Goal: Information Seeking & Learning: Check status

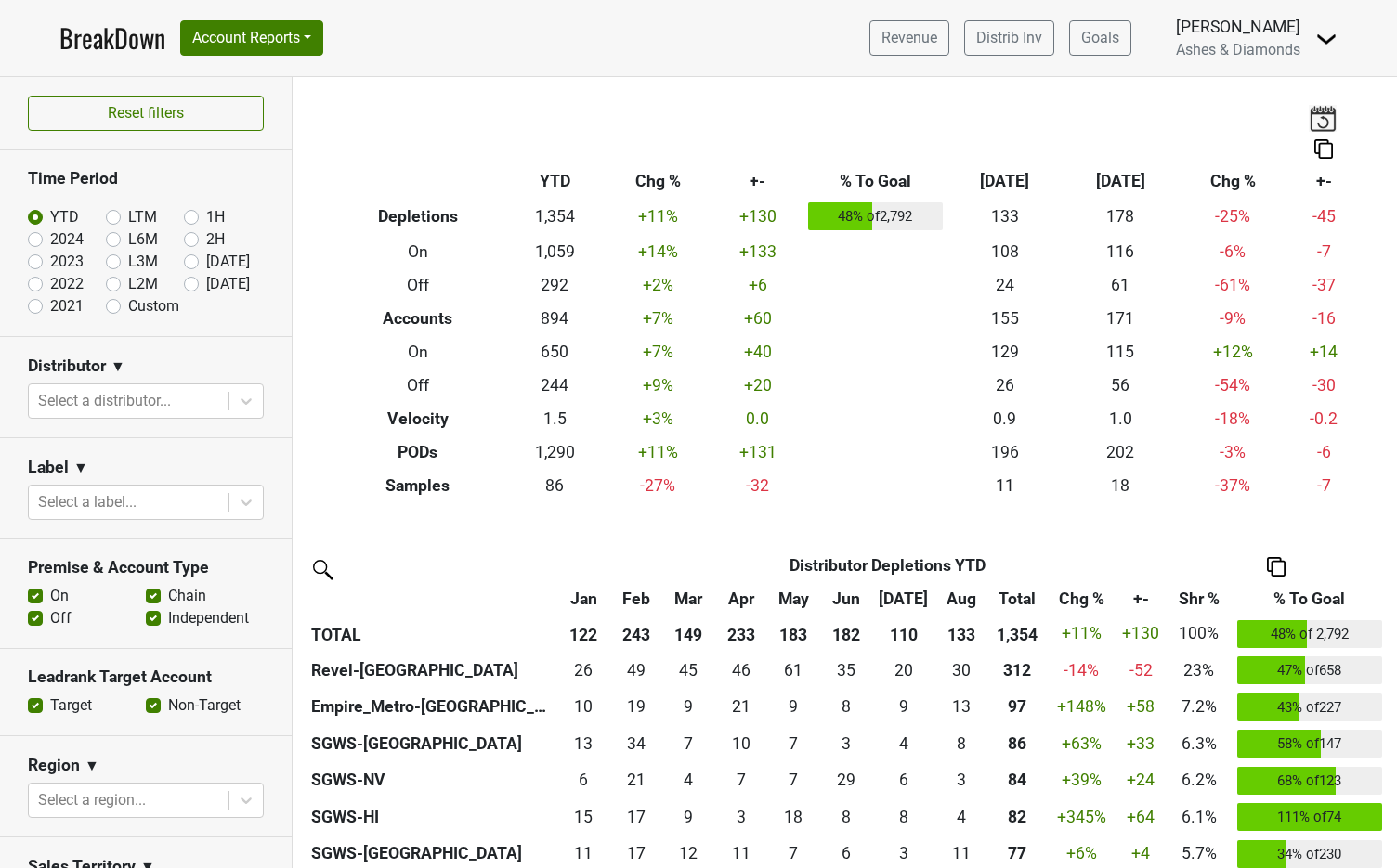
click at [206, 281] on label "[DATE]" at bounding box center [227, 284] width 44 height 22
click at [186, 281] on input "[DATE]" at bounding box center [221, 282] width 74 height 19
radio input "true"
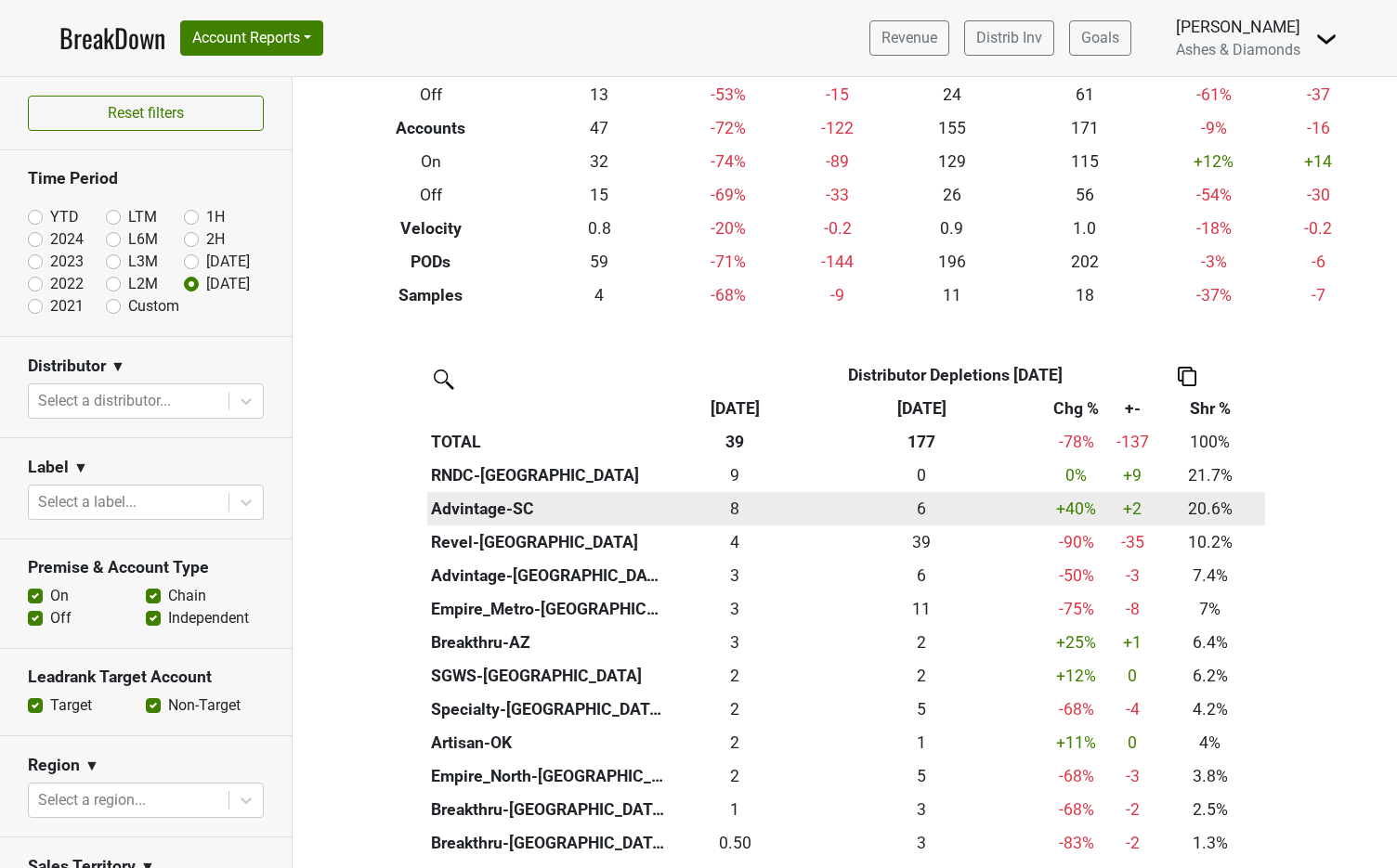
scroll to position [189, 0]
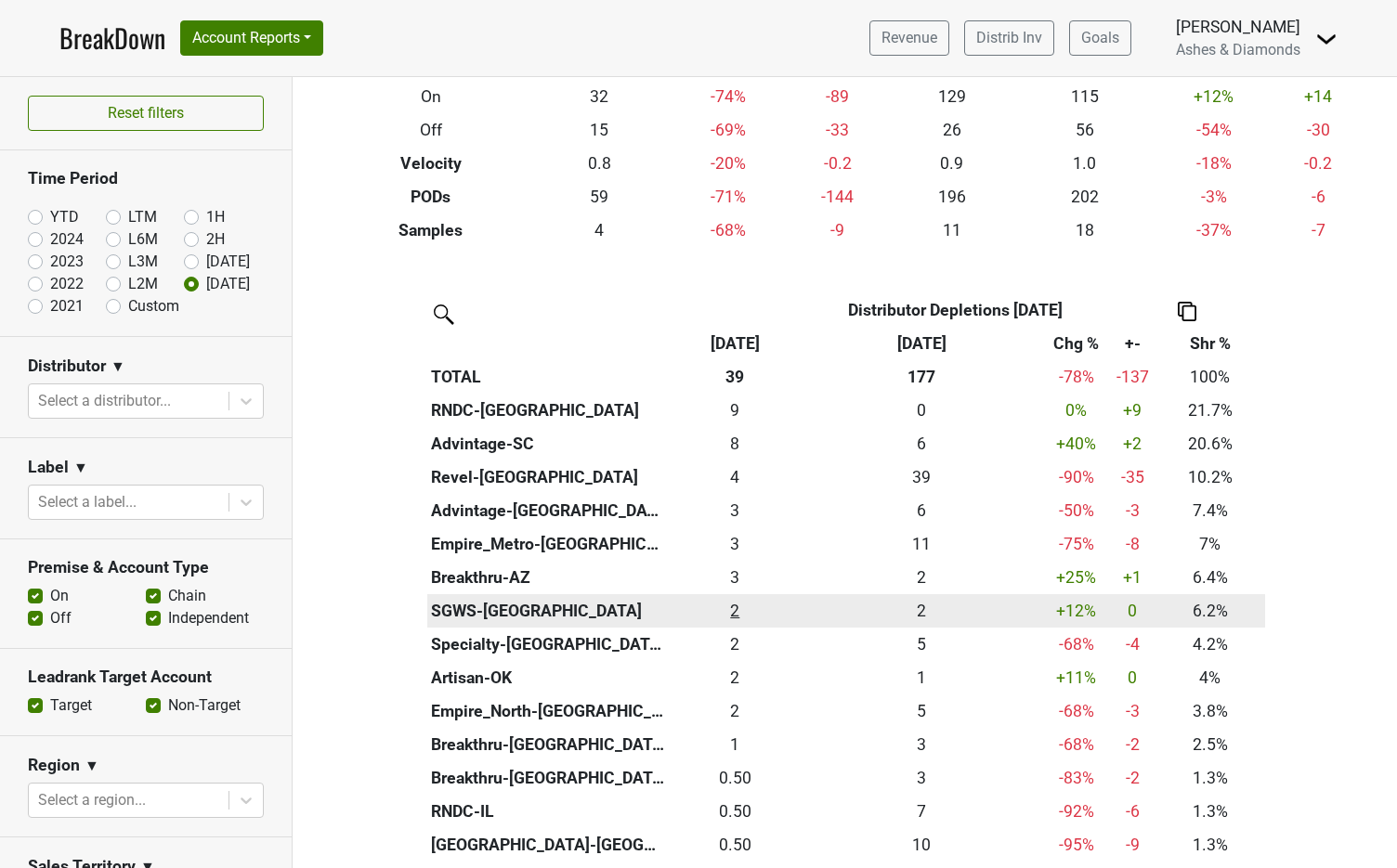
click at [738, 603] on div "2.417 2" at bounding box center [735, 611] width 123 height 24
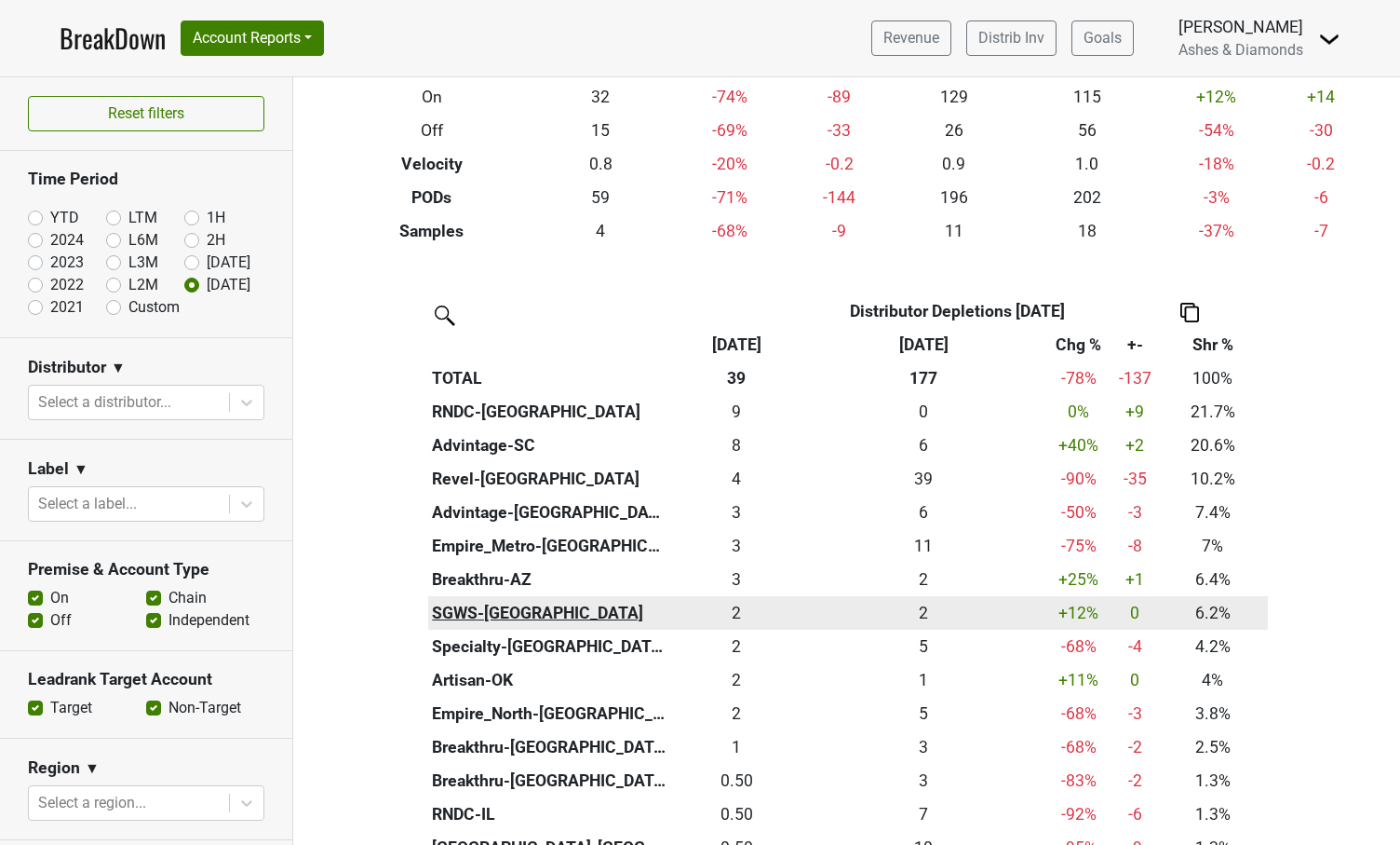
click at [486, 598] on th "SGWS-[GEOGRAPHIC_DATA]" at bounding box center [549, 612] width 243 height 33
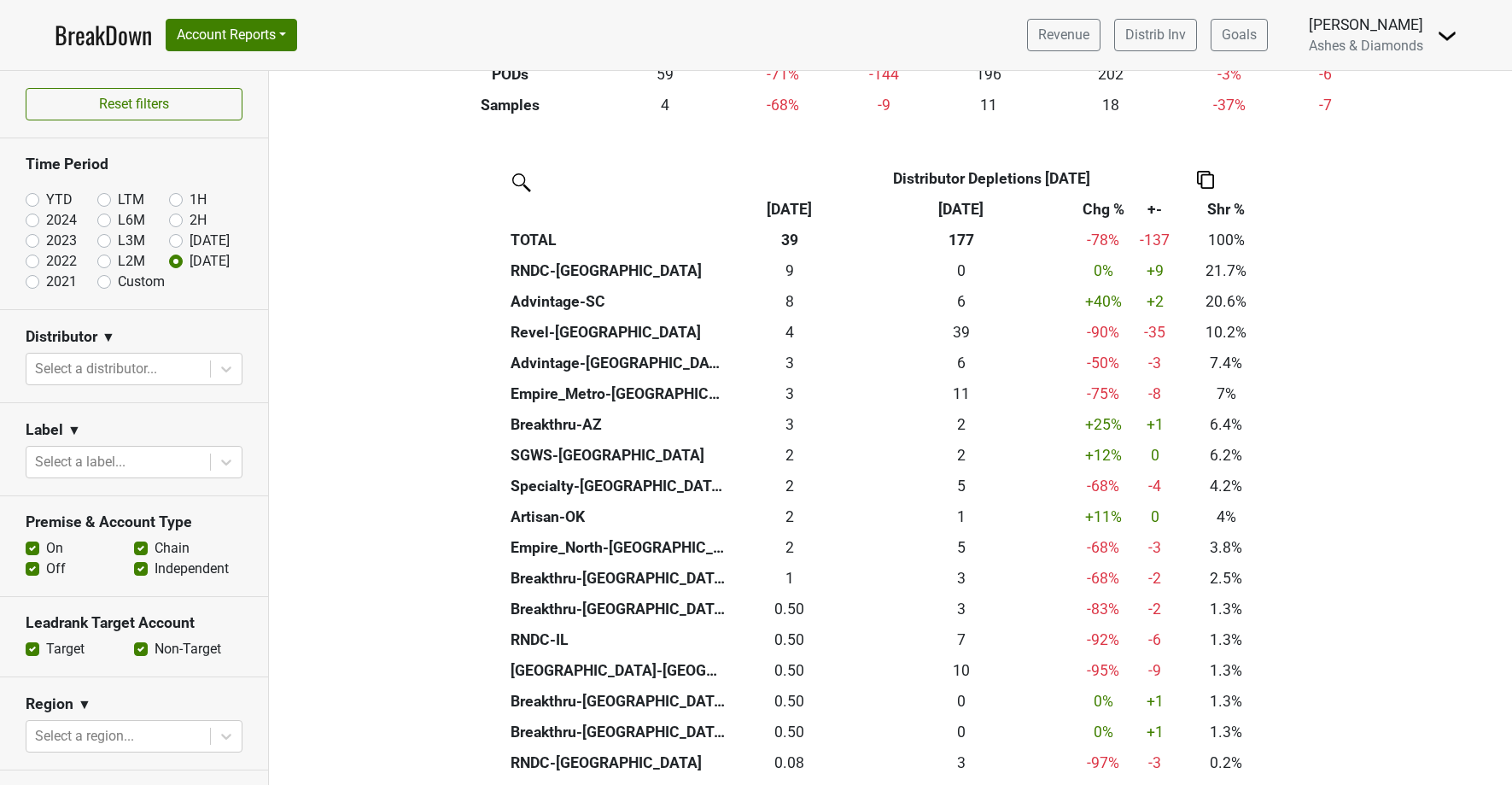
scroll to position [339, 0]
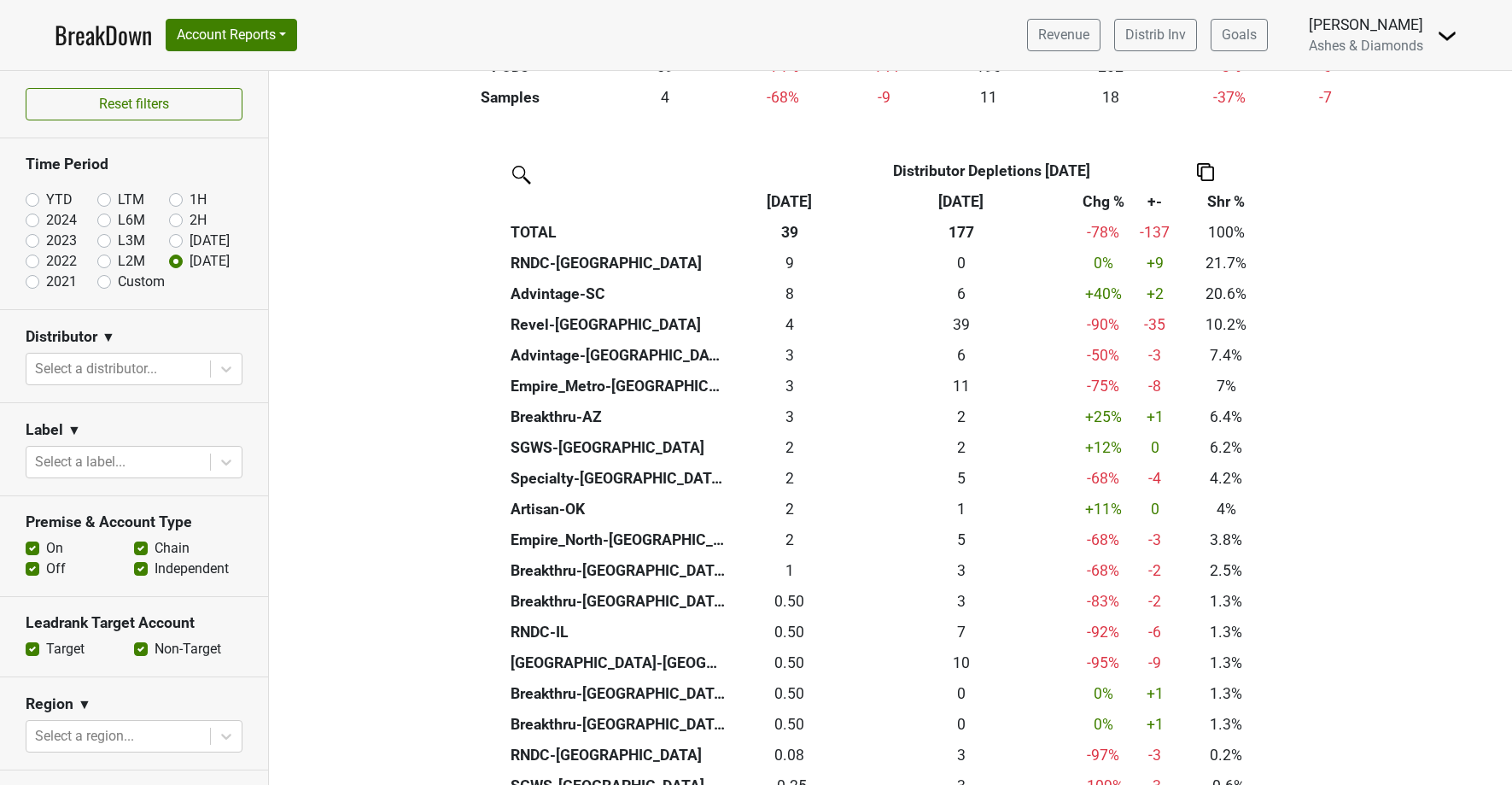
click at [98, 37] on link "BreakDown" at bounding box center [103, 35] width 98 height 36
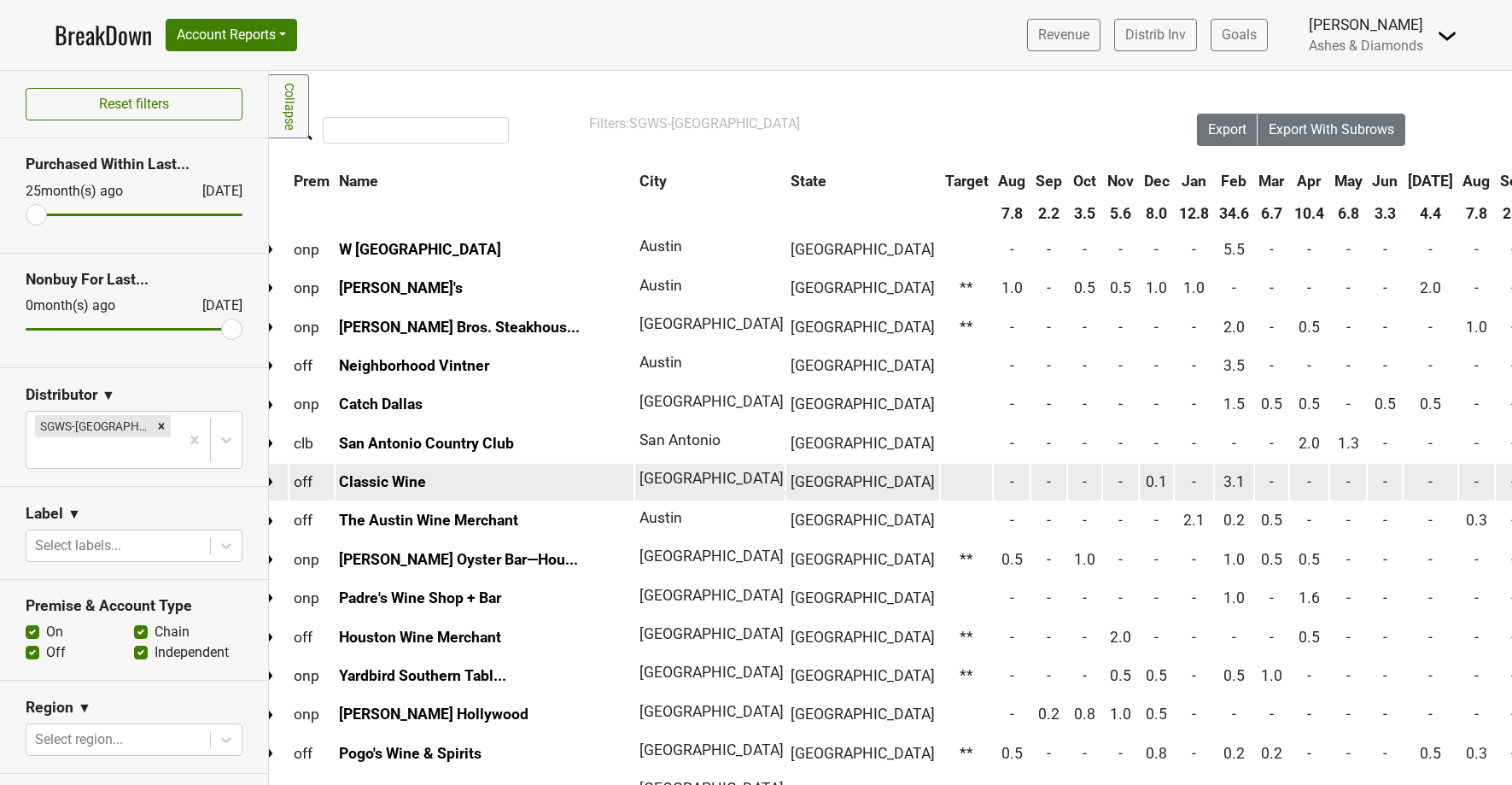
scroll to position [0, 22]
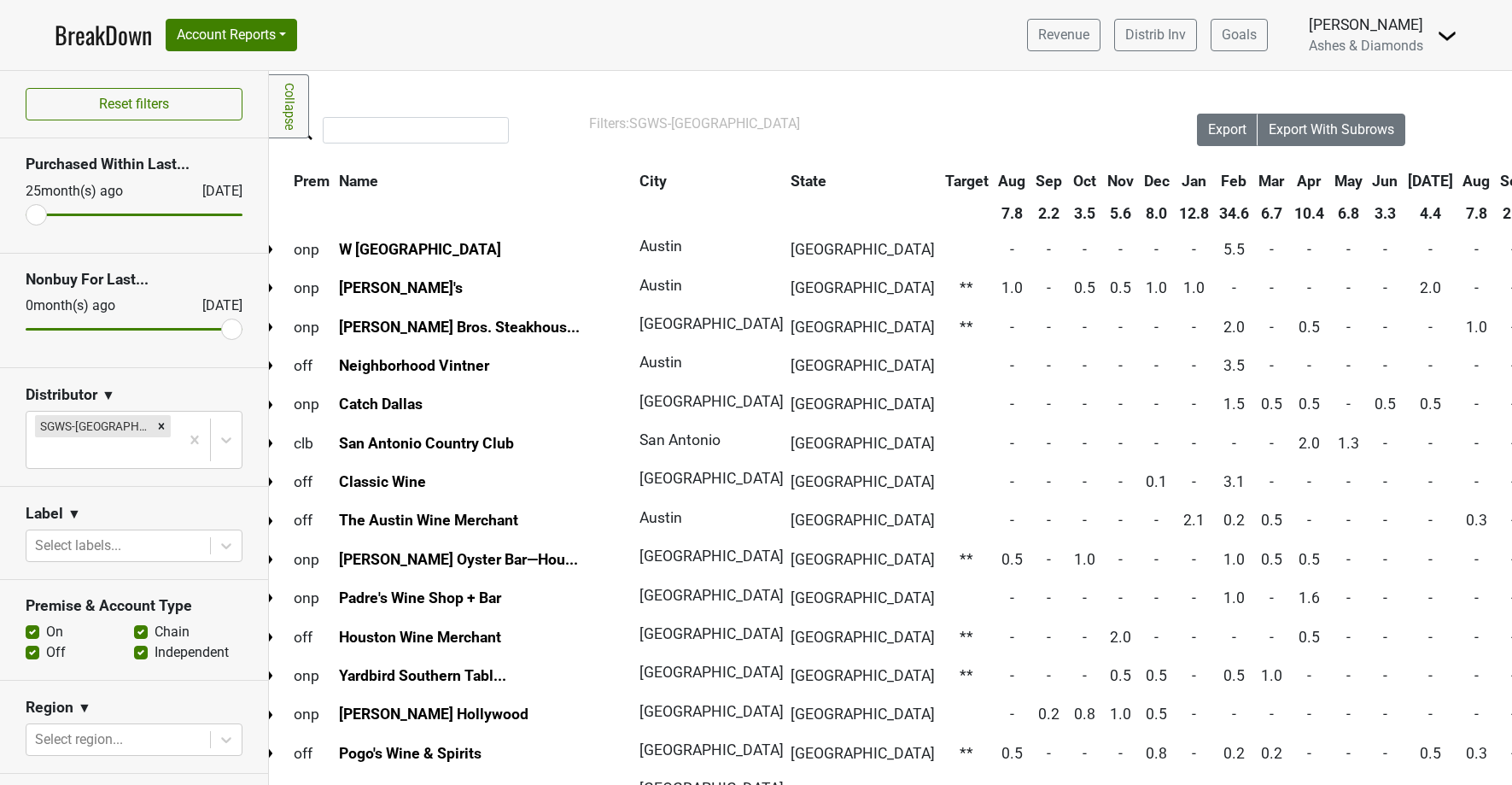
click at [92, 38] on link "BreakDown" at bounding box center [103, 35] width 98 height 36
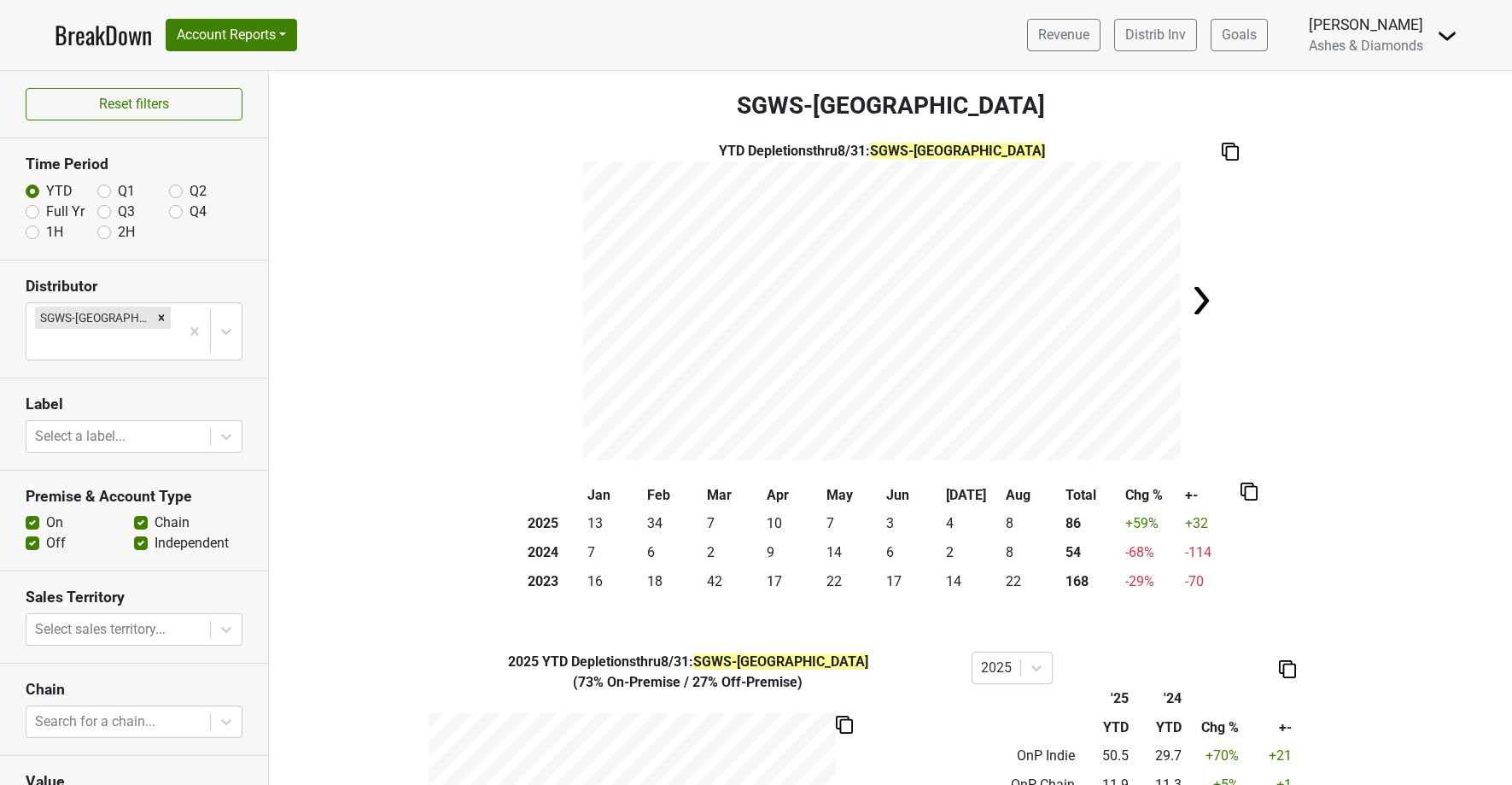
click at [91, 39] on link "BreakDown" at bounding box center [103, 35] width 98 height 36
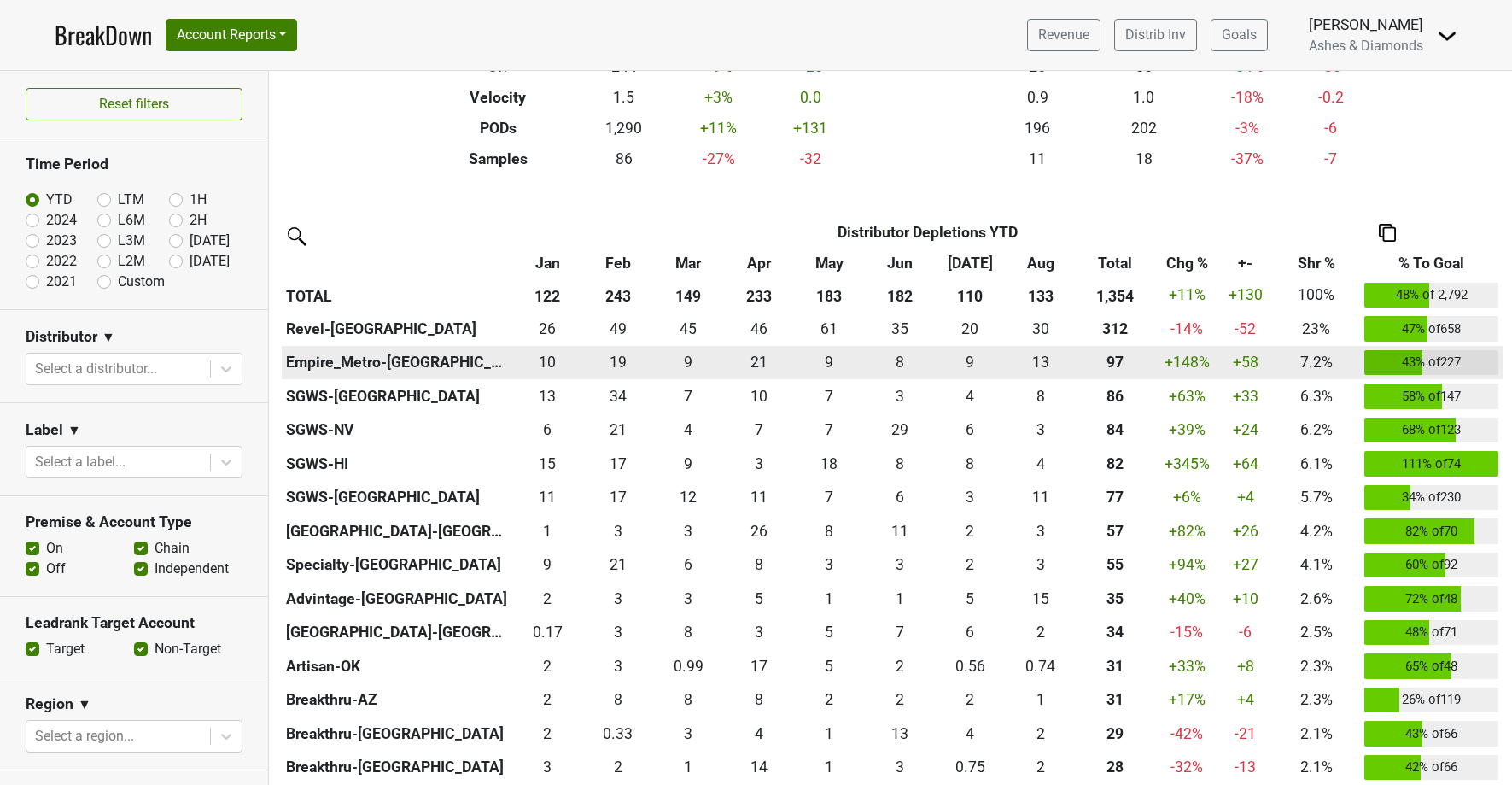
scroll to position [285, 0]
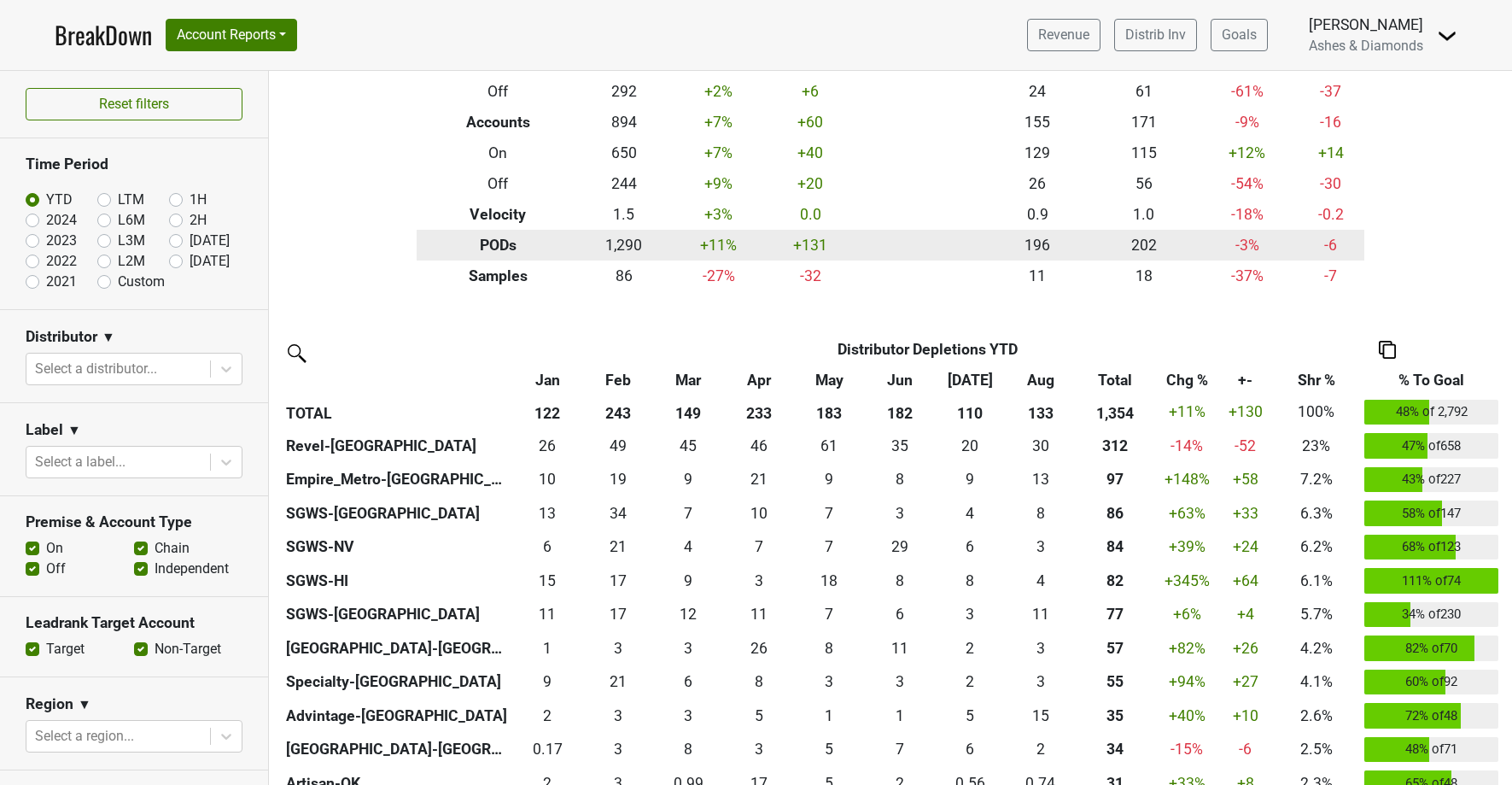
scroll to position [163, 0]
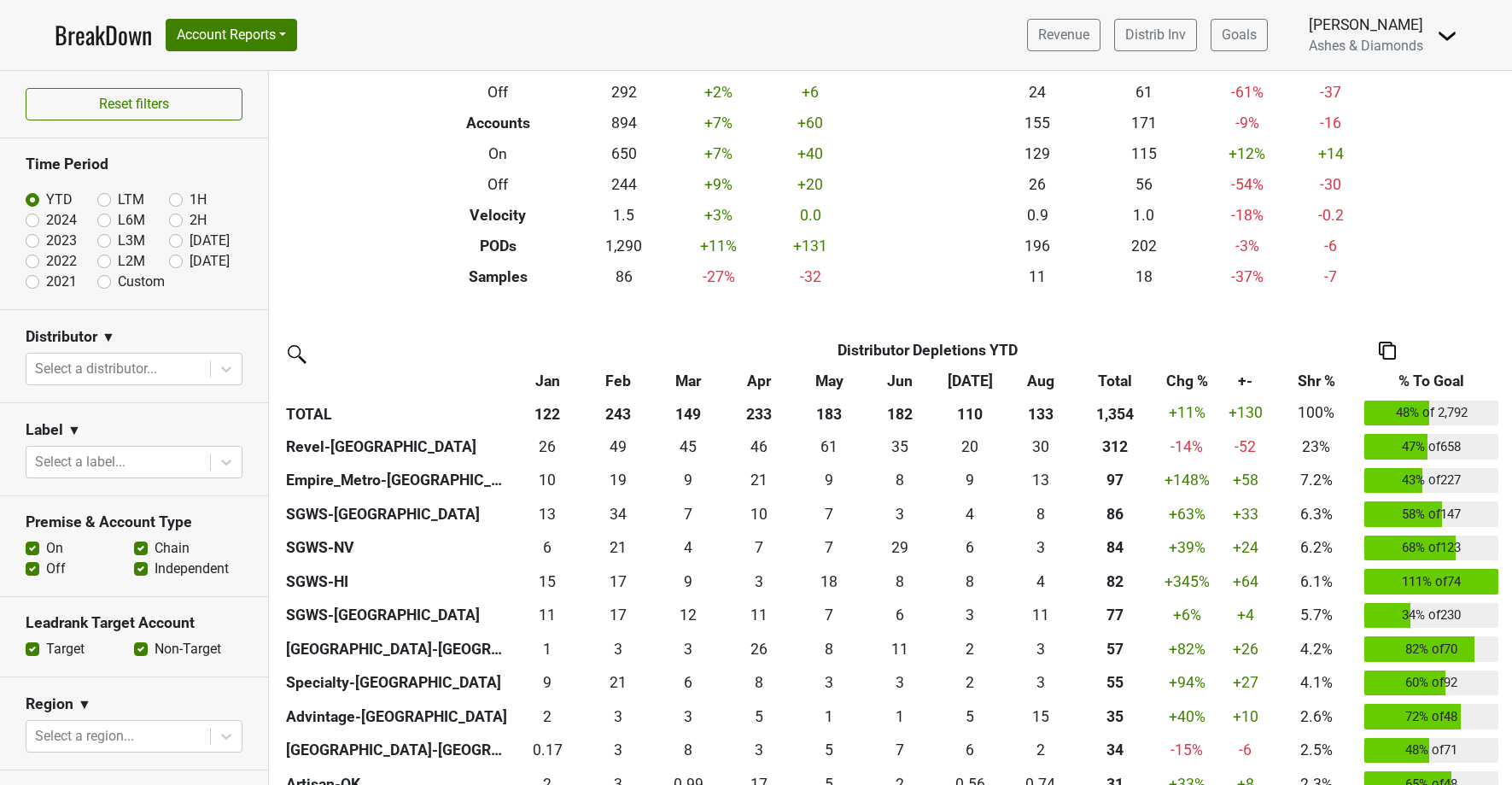
click at [189, 260] on label "[DATE]" at bounding box center [209, 261] width 40 height 21
click at [179, 260] on input "[DATE]" at bounding box center [204, 259] width 68 height 17
radio input "true"
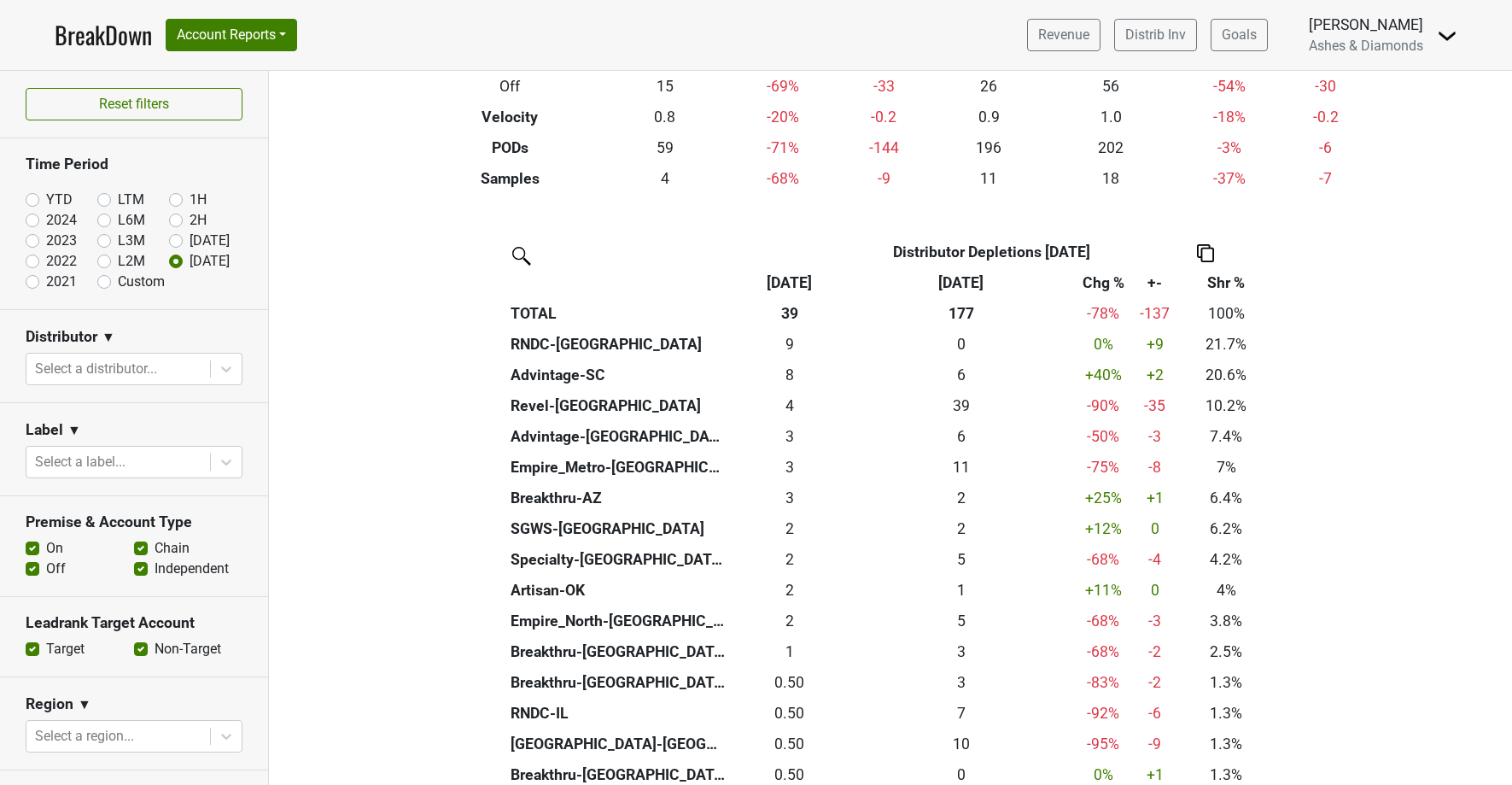
scroll to position [274, 0]
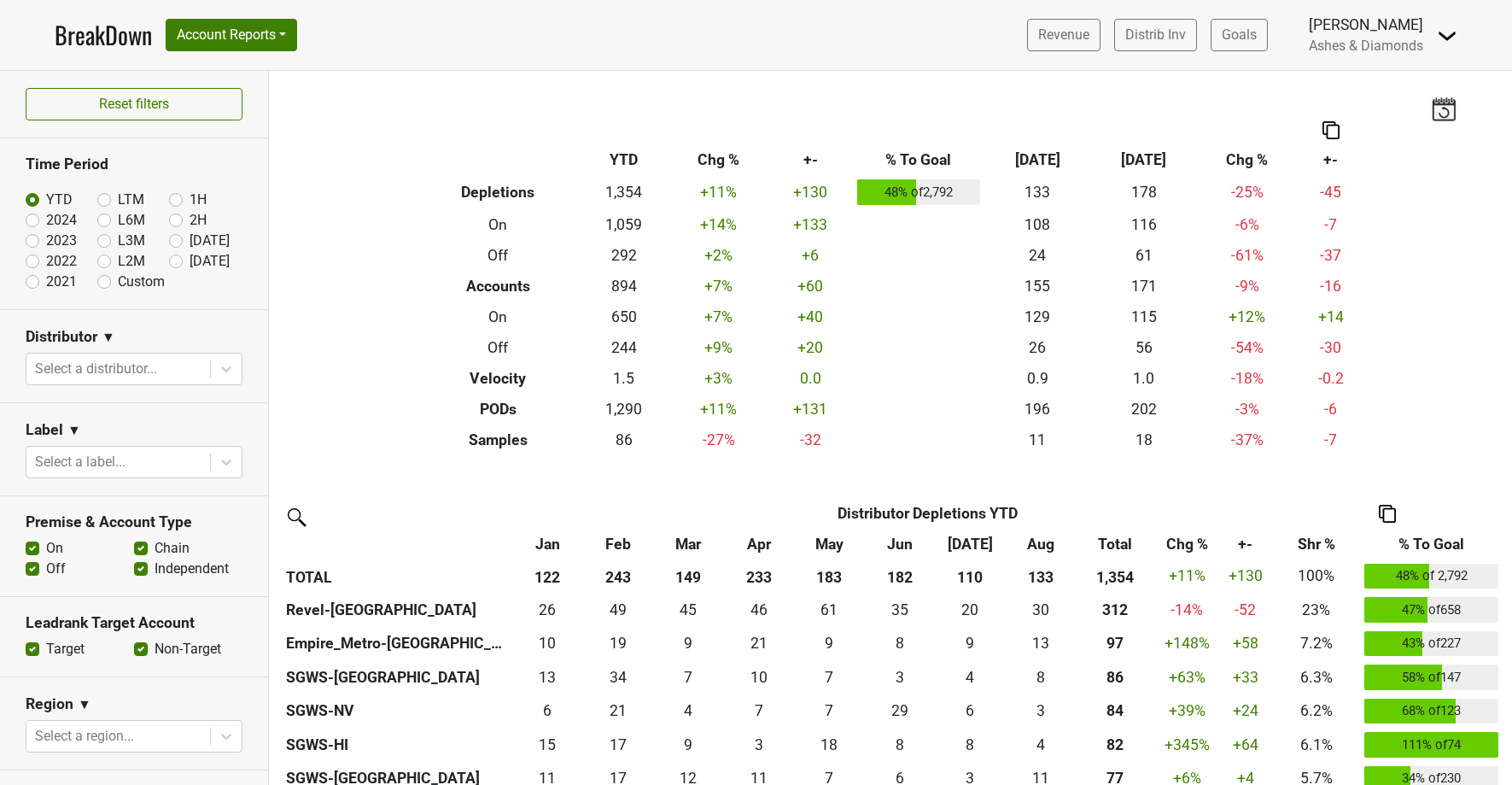
drag, startPoint x: 176, startPoint y: 261, endPoint x: 204, endPoint y: 283, distance: 35.6
click at [189, 261] on label "Sep '25" at bounding box center [209, 261] width 40 height 21
click at [176, 261] on input "Sep '25" at bounding box center [204, 259] width 68 height 17
radio input "true"
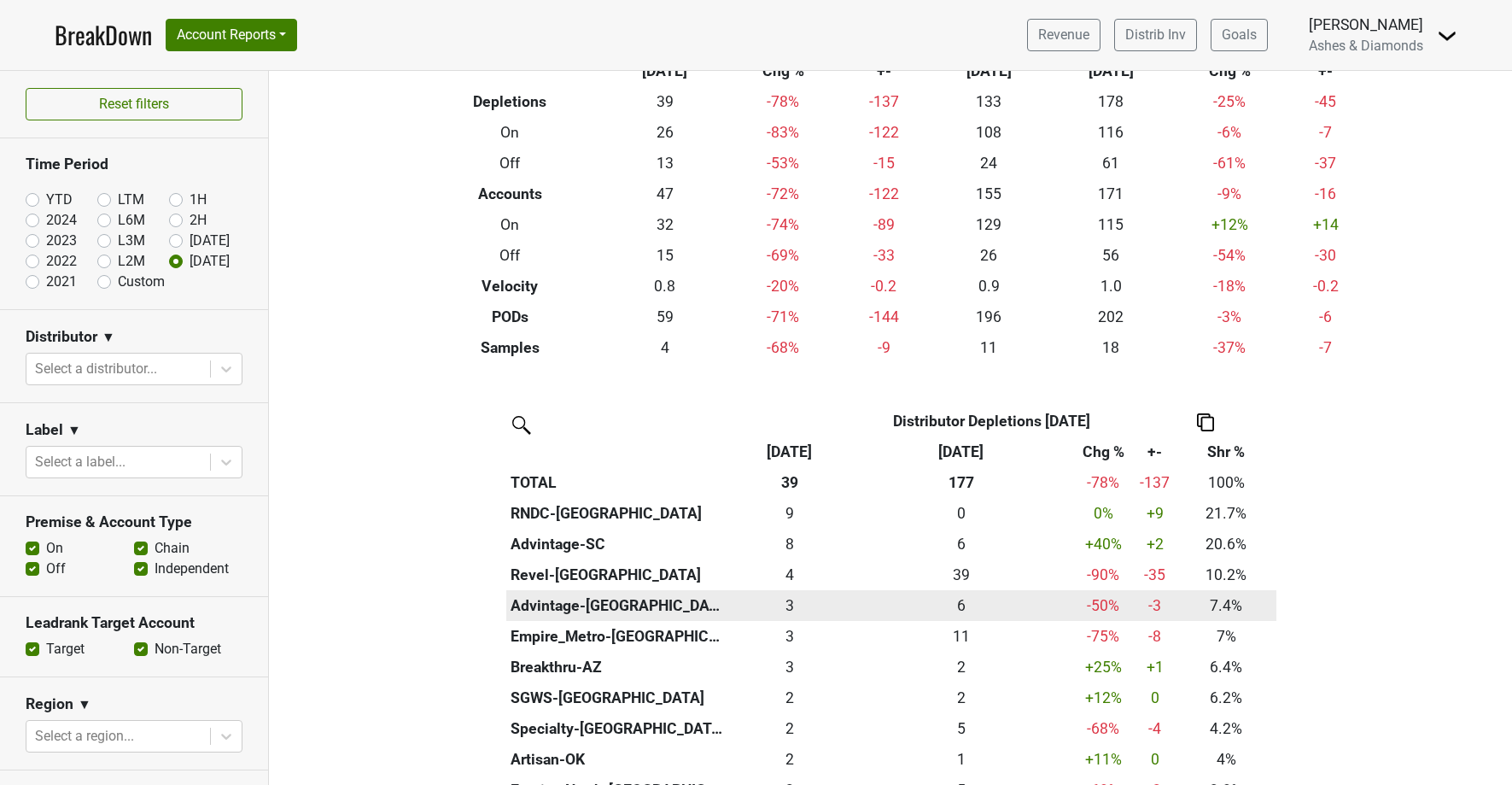
scroll to position [93, 0]
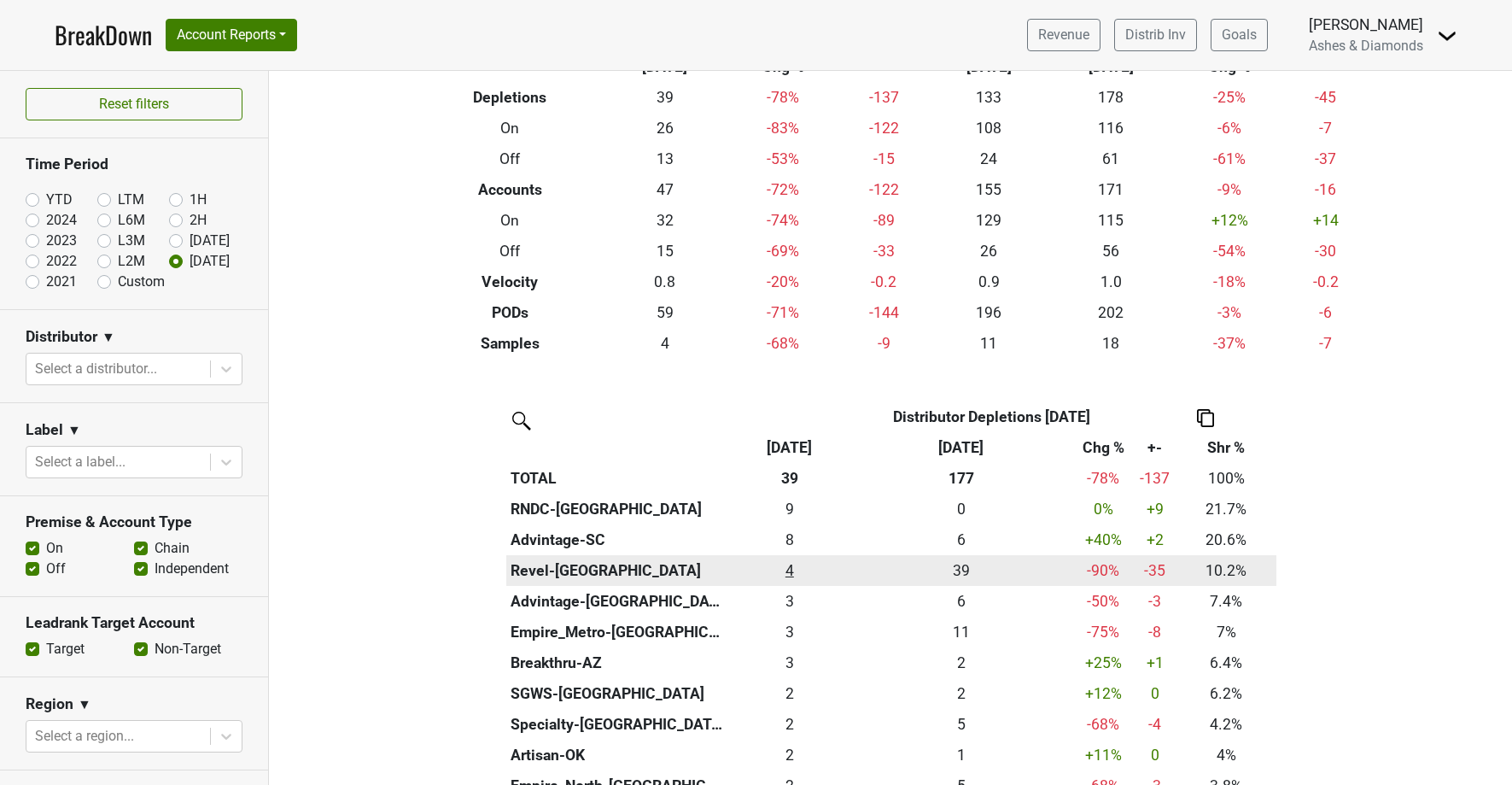
click at [789, 565] on div "4 4" at bounding box center [790, 571] width 113 height 22
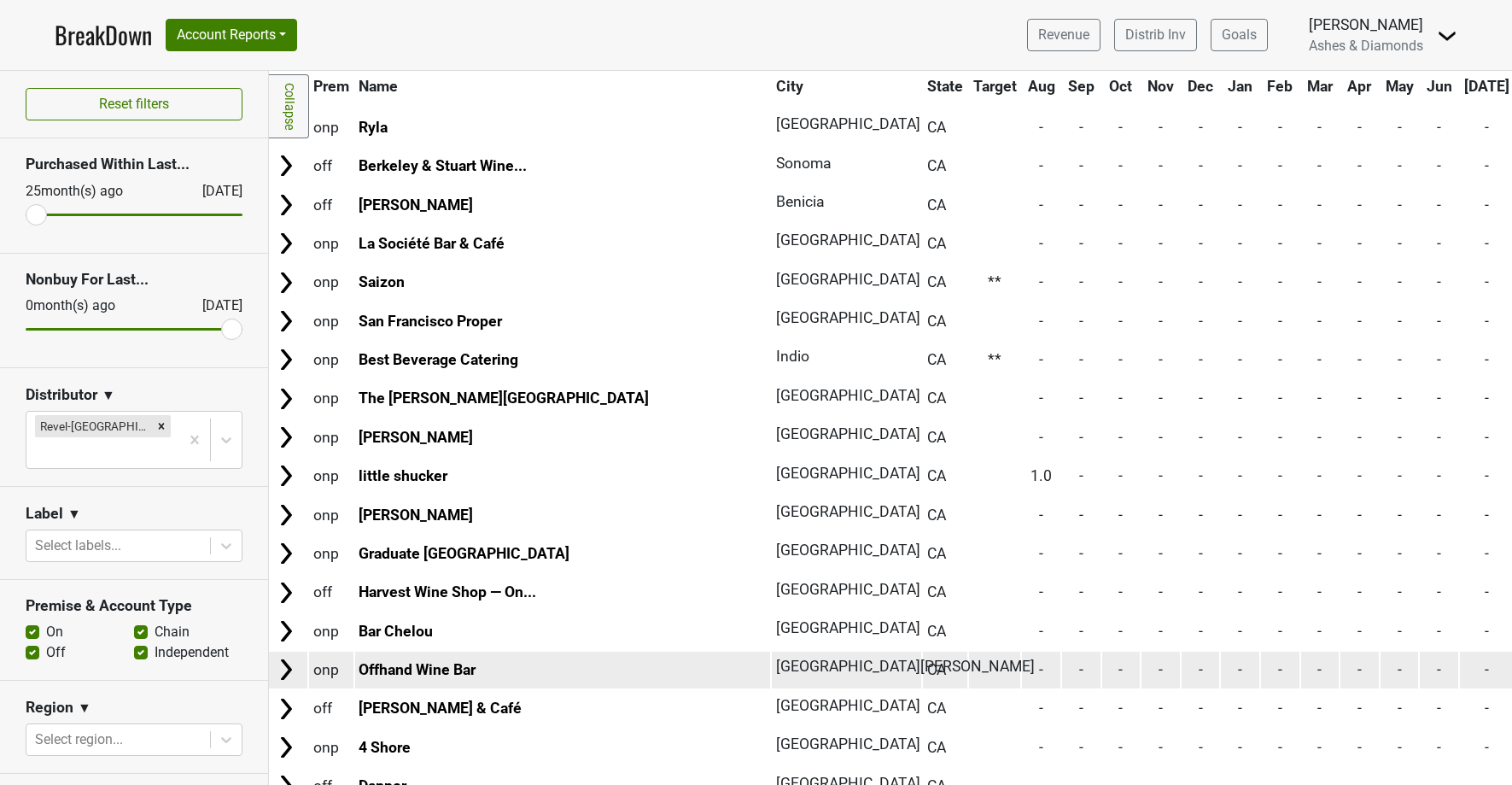
scroll to position [7564, 3]
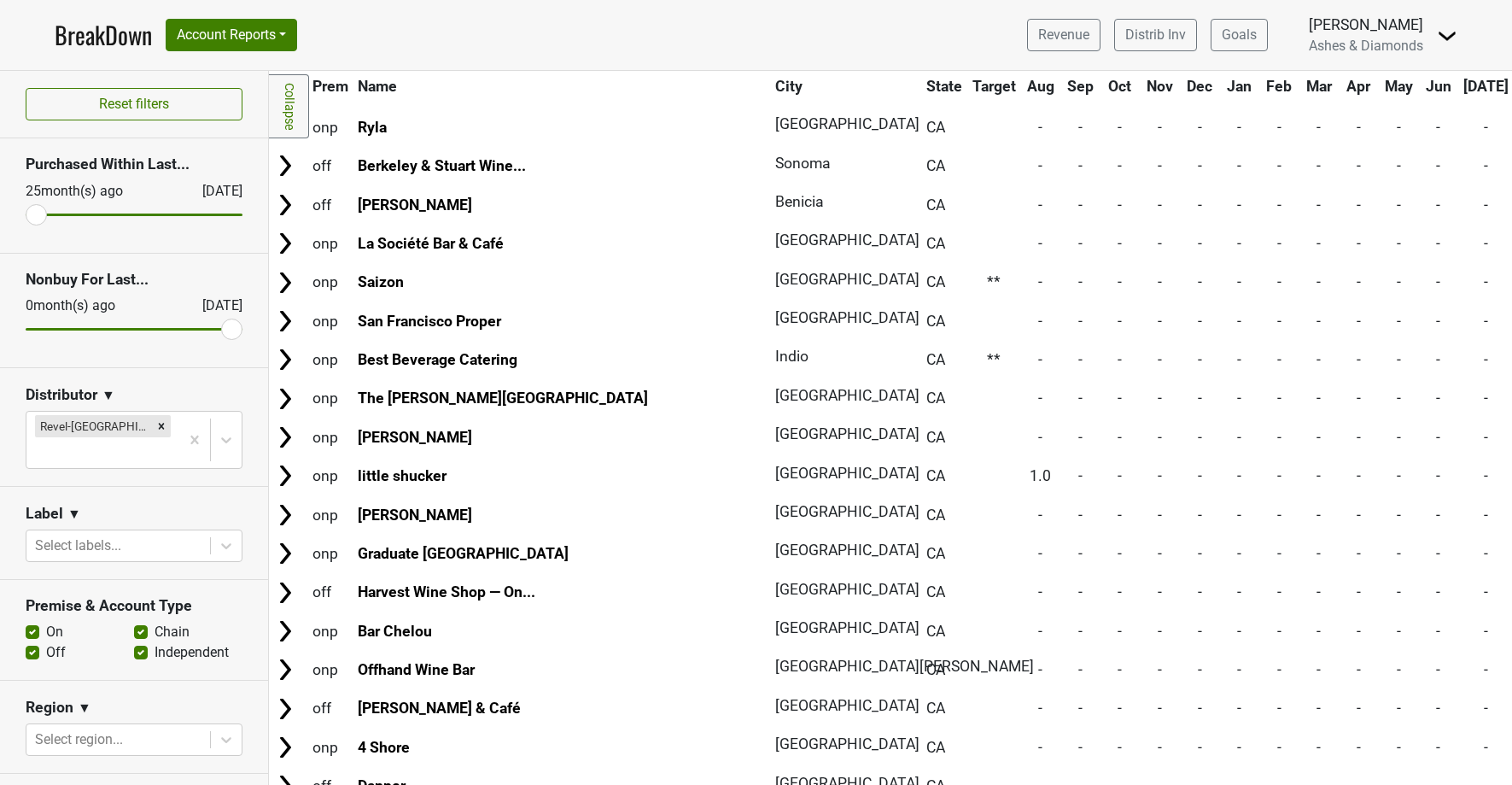
click at [106, 30] on link "BreakDown" at bounding box center [103, 35] width 98 height 36
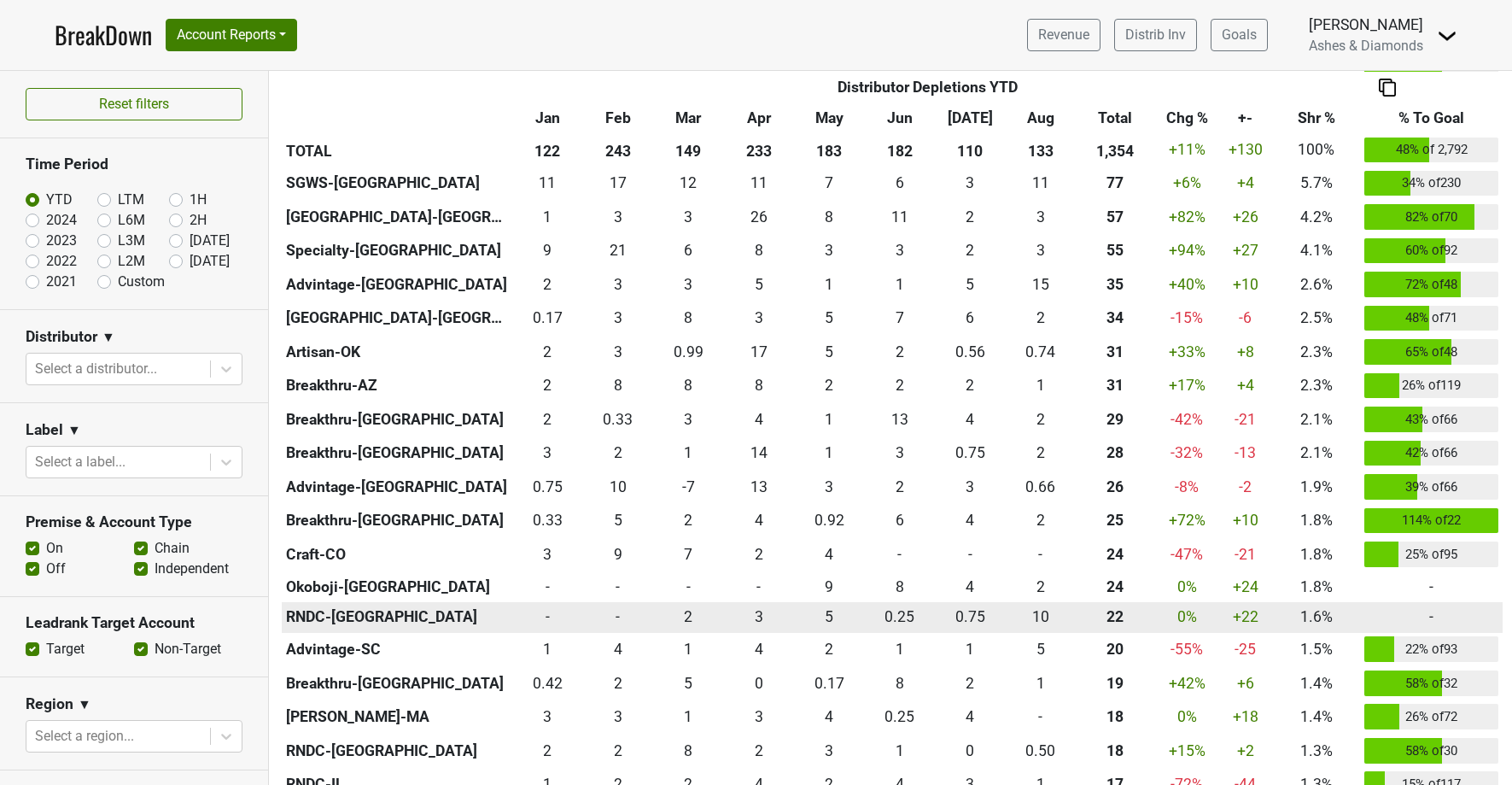
scroll to position [597, 0]
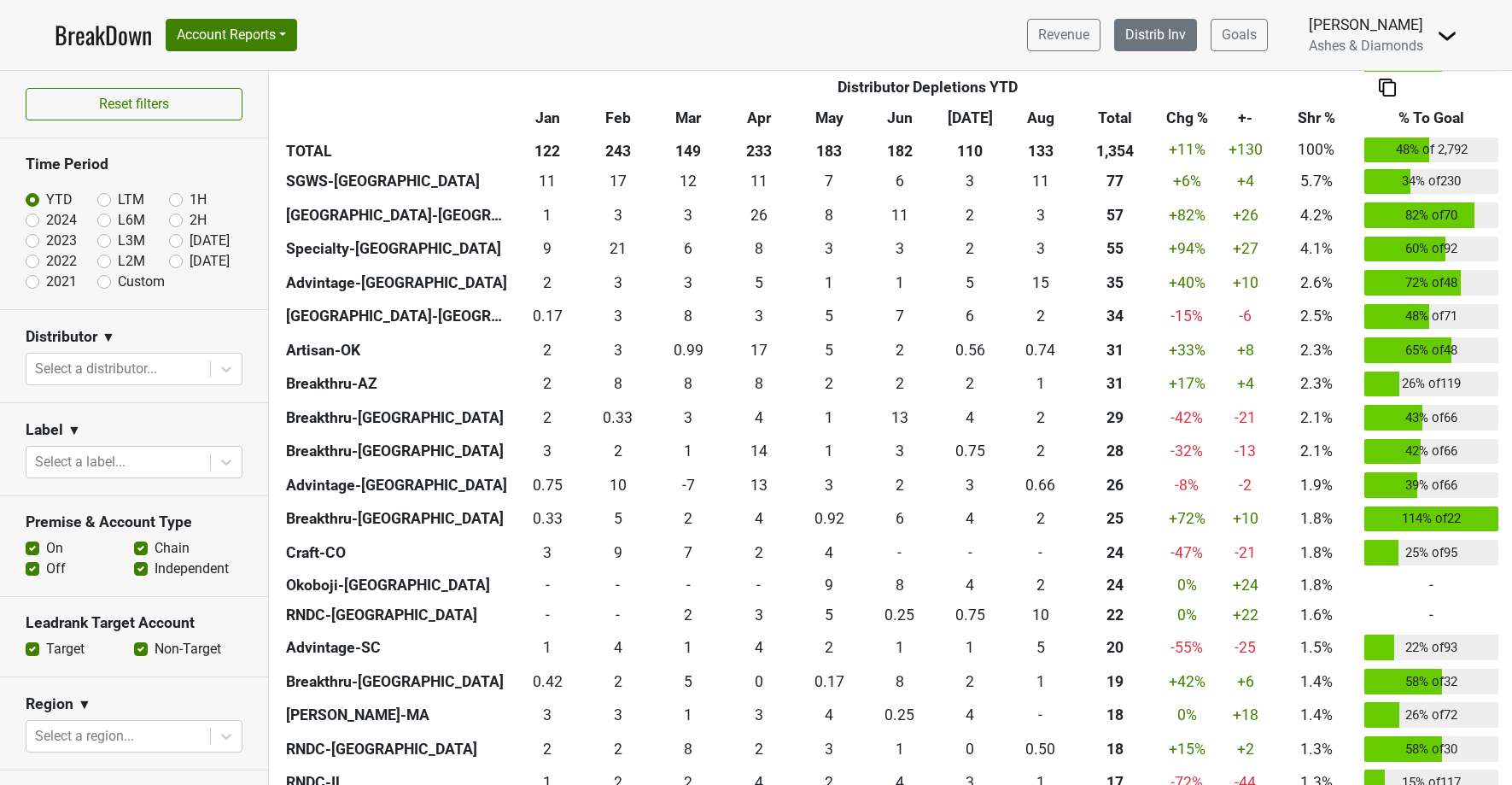
click at [1169, 35] on link "Distrib Inv" at bounding box center [1156, 35] width 83 height 32
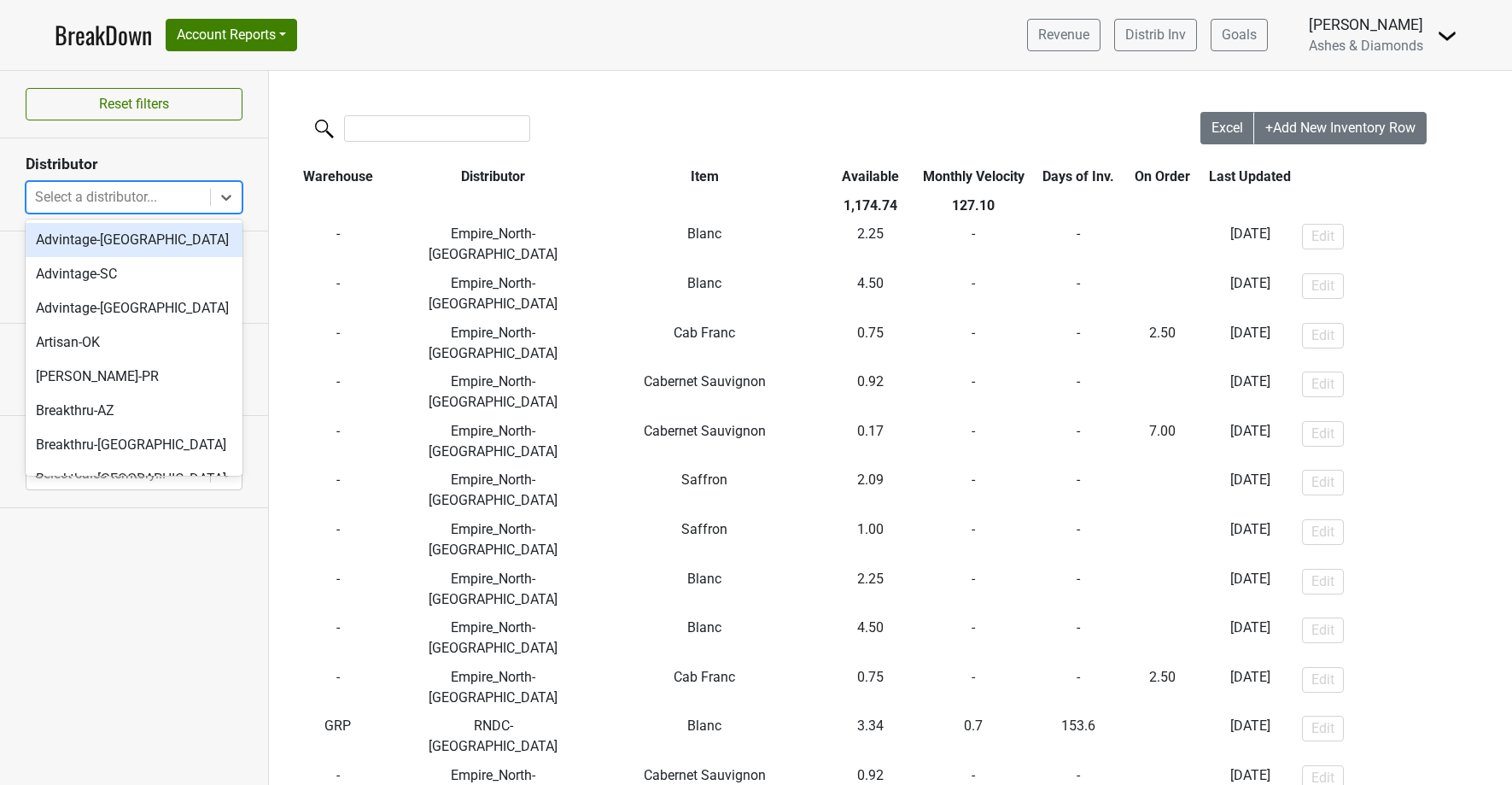
click at [157, 195] on div "Select a distributor..." at bounding box center [118, 197] width 167 height 21
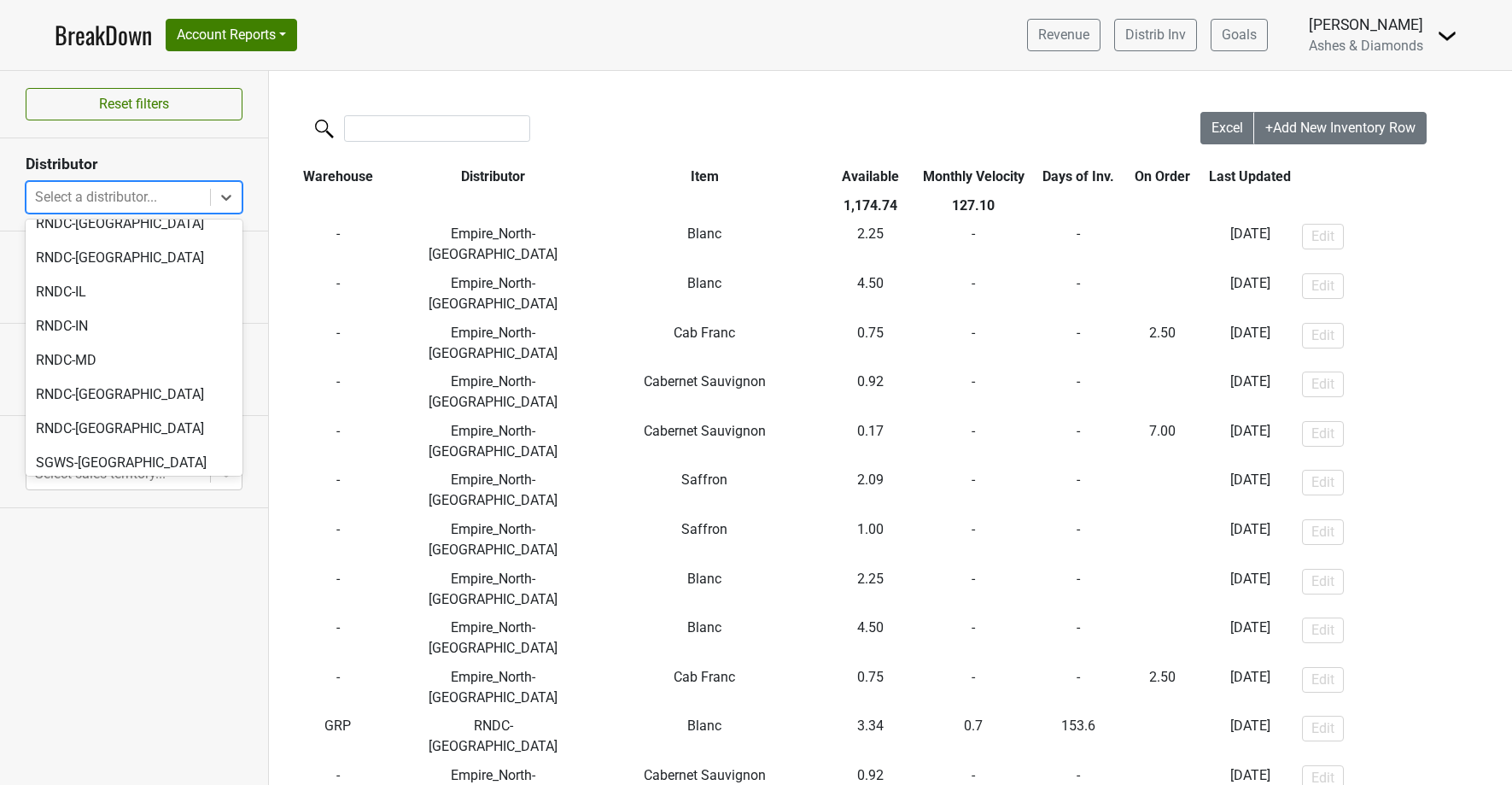
scroll to position [642, 0]
click at [119, 380] on div "RNDC-[GEOGRAPHIC_DATA]" at bounding box center [135, 397] width 217 height 34
